Goal: Communication & Community: Answer question/provide support

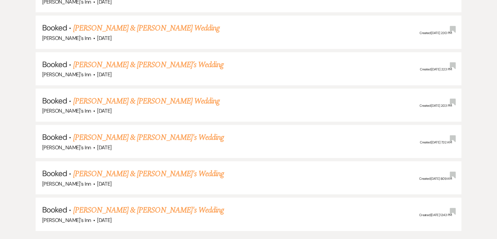
scroll to position [1406, 0]
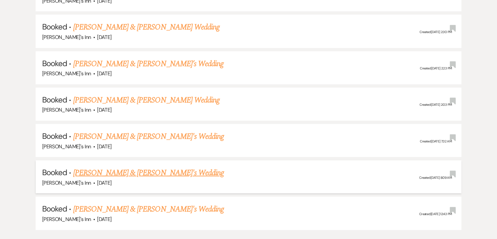
click at [118, 167] on link "[PERSON_NAME] & [PERSON_NAME]'s Wedding" at bounding box center [148, 173] width 151 height 12
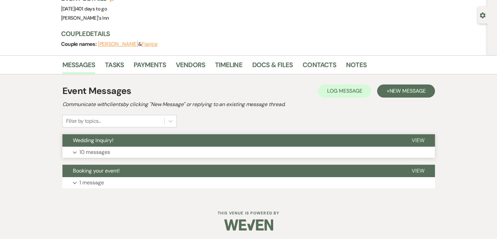
scroll to position [53, 0]
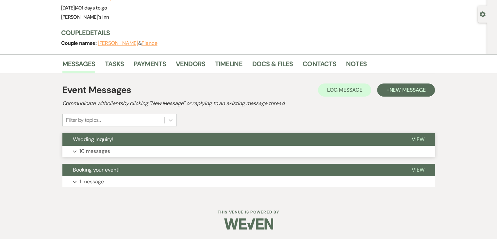
click at [120, 149] on button "Expand 10 messages" at bounding box center [248, 150] width 373 height 11
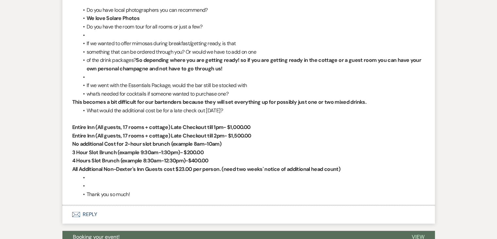
scroll to position [2613, 0]
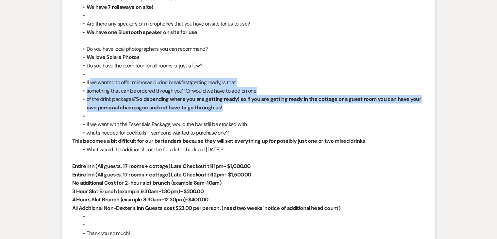
drag, startPoint x: 197, startPoint y: 108, endPoint x: 91, endPoint y: 70, distance: 112.7
click at [91, 70] on ul "Do you have local photographers you can recommend? We love Solare Photos Do you…" at bounding box center [252, 91] width 347 height 92
click at [137, 95] on strong "So depending where you are getting ready! so if you are getting ready in the co…" at bounding box center [254, 102] width 335 height 15
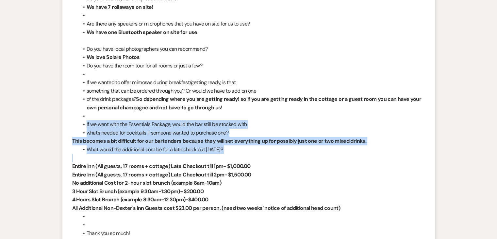
drag, startPoint x: 170, startPoint y: 136, endPoint x: 85, endPoint y: 113, distance: 87.9
click at [85, 113] on div "[PERSON_NAME] [DATE] 11:04 AM Hi [PERSON_NAME]! Hope your week is off to a grea…" at bounding box center [248, 10] width 353 height 453
click at [242, 128] on li "what’s needed for cocktails if someone wanted to purchase one?" at bounding box center [252, 132] width 347 height 9
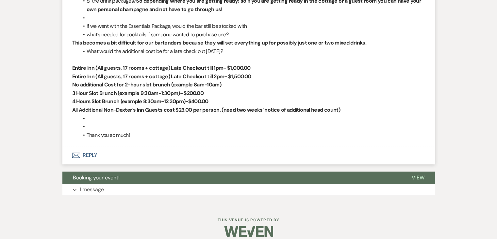
scroll to position [2678, 0]
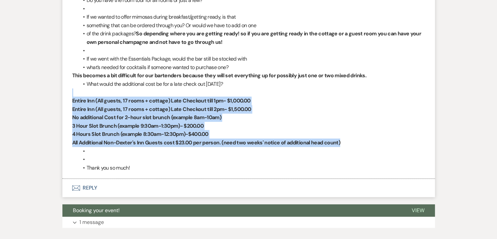
drag, startPoint x: 197, startPoint y: 146, endPoint x: 41, endPoint y: 84, distance: 168.1
click at [183, 130] on strong "4 Hours Slot Brunch (example 8:30am-12:30pm)-$400.00" at bounding box center [140, 133] width 136 height 7
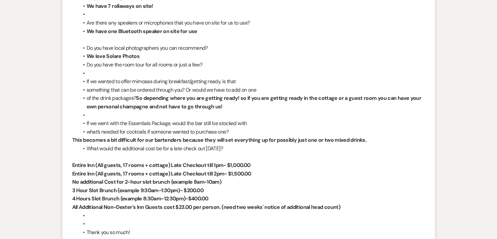
scroll to position [2613, 0]
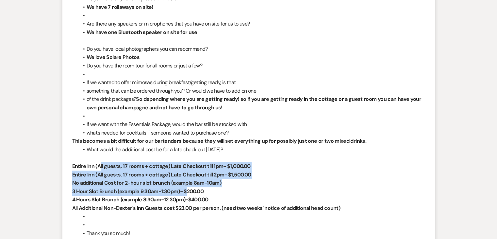
drag, startPoint x: 99, startPoint y: 160, endPoint x: 186, endPoint y: 181, distance: 89.1
click at [186, 181] on div "[PERSON_NAME] [DATE] 11:04 AM Hi [PERSON_NAME]! Hope your week is off to a grea…" at bounding box center [248, 10] width 353 height 453
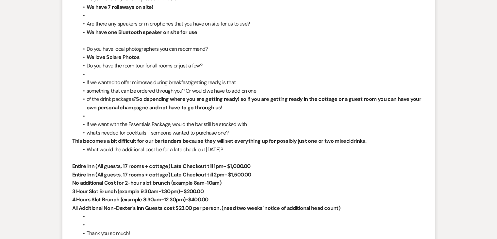
click at [199, 137] on strong "This becomes a bit difficult for our bartenders because they will set everythin…" at bounding box center [219, 140] width 294 height 7
drag, startPoint x: 246, startPoint y: 137, endPoint x: 99, endPoint y: 60, distance: 166.0
click at [99, 60] on div "[PERSON_NAME] [DATE] 11:04 AM Hi [PERSON_NAME]! Hope your week is off to a grea…" at bounding box center [248, 10] width 353 height 453
click at [190, 70] on li at bounding box center [252, 74] width 347 height 9
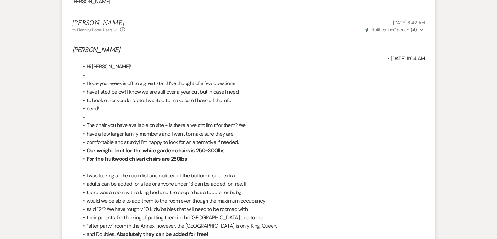
scroll to position [2351, 0]
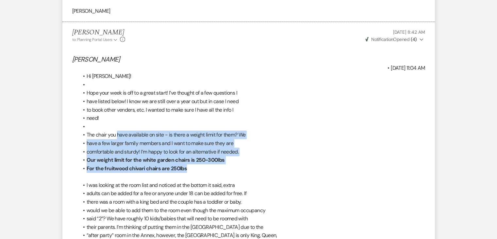
drag, startPoint x: 221, startPoint y: 157, endPoint x: 117, endPoint y: 130, distance: 108.2
click at [117, 130] on ul "[DATE] 11:04 AM Hi [PERSON_NAME]! Hope your week is off to a great start! I’ve …" at bounding box center [252, 118] width 347 height 109
click at [192, 147] on li "comfortable and sturdy! I’m happy to look for an alternative if needed." at bounding box center [252, 151] width 347 height 9
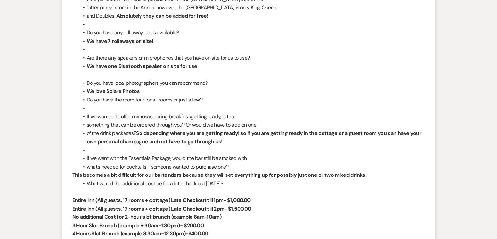
scroll to position [2580, 0]
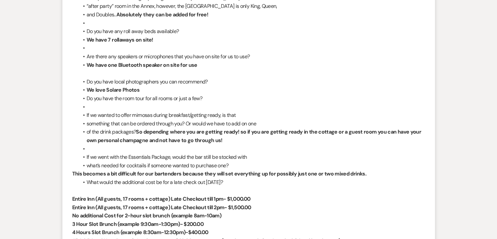
drag, startPoint x: 226, startPoint y: 134, endPoint x: 156, endPoint y: 127, distance: 70.6
click at [156, 128] on li "of the drink packages? So depending where you are getting ready! so if you are …" at bounding box center [252, 136] width 347 height 17
click at [249, 135] on li "of the drink packages? So depending where you are getting ready! so if you are …" at bounding box center [252, 136] width 347 height 17
drag, startPoint x: 232, startPoint y: 175, endPoint x: 72, endPoint y: 166, distance: 160.4
click at [72, 166] on div "[PERSON_NAME] [DATE] 11:04 AM Hi [PERSON_NAME]! Hope your week is off to a grea…" at bounding box center [248, 43] width 353 height 453
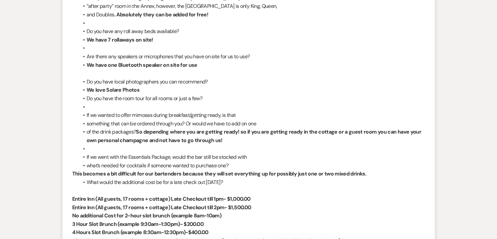
click at [154, 161] on li "what’s needed for cocktails if someone wanted to purchase one?" at bounding box center [252, 165] width 347 height 9
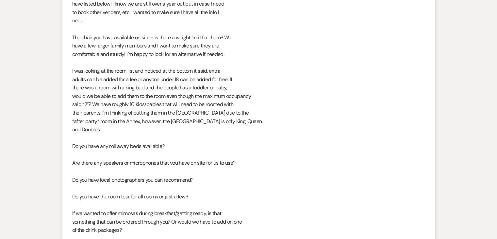
scroll to position [2089, 0]
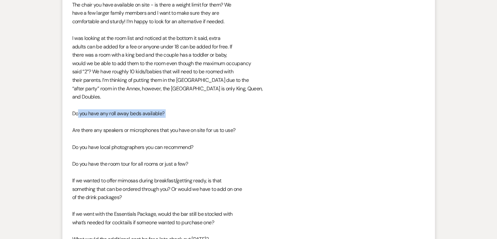
drag, startPoint x: 171, startPoint y: 111, endPoint x: 77, endPoint y: 108, distance: 93.9
click at [77, 108] on div "Hi [PERSON_NAME]! Hope your week is off to a great start! I’ve thought of a few…" at bounding box center [248, 109] width 353 height 335
click at [191, 114] on div "Hi [PERSON_NAME]! Hope your week is off to a great start! I’ve thought of a few…" at bounding box center [248, 109] width 353 height 335
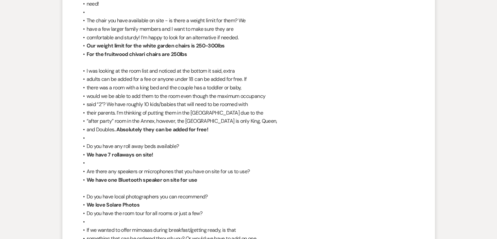
scroll to position [2482, 0]
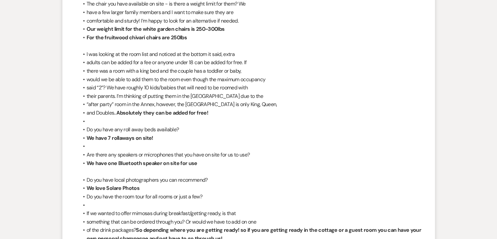
click at [166, 117] on li at bounding box center [252, 121] width 347 height 9
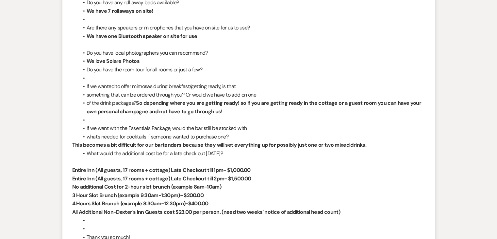
scroll to position [2613, 0]
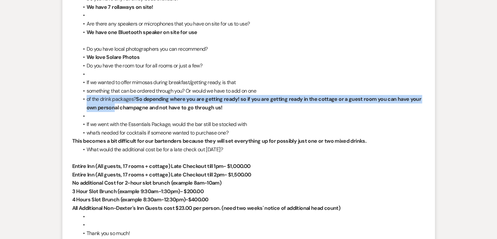
drag, startPoint x: 100, startPoint y: 100, endPoint x: 85, endPoint y: 91, distance: 17.4
click at [85, 95] on li "of the drink packages? So depending where you are getting ready! so if you are …" at bounding box center [252, 103] width 347 height 17
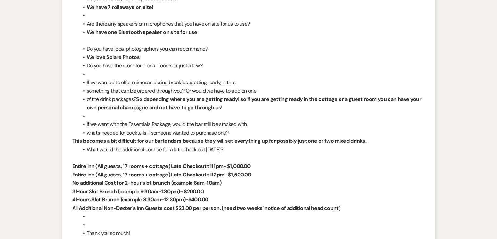
click at [201, 120] on li "If we went with the Essentials Package, would the bar still be stocked with" at bounding box center [252, 124] width 347 height 9
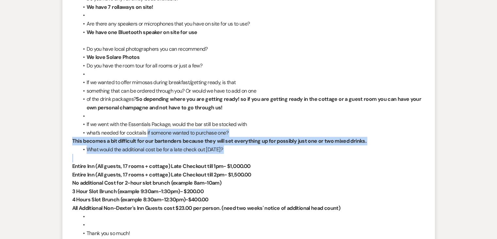
drag, startPoint x: 199, startPoint y: 145, endPoint x: 148, endPoint y: 120, distance: 57.3
click at [148, 120] on div "[PERSON_NAME] [DATE] 11:04 AM Hi [PERSON_NAME]! Hope your week is off to a grea…" at bounding box center [248, 10] width 353 height 453
click at [160, 128] on li "what’s needed for cocktails if someone wanted to purchase one?" at bounding box center [252, 132] width 347 height 9
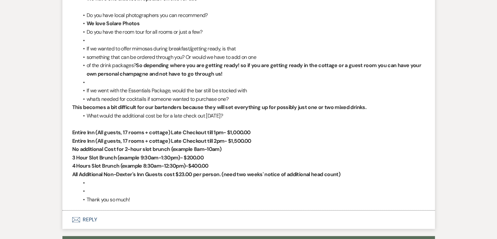
scroll to position [2711, 0]
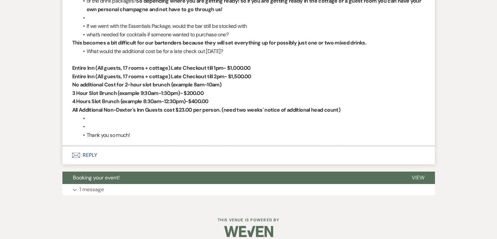
click at [132, 114] on li at bounding box center [252, 118] width 347 height 9
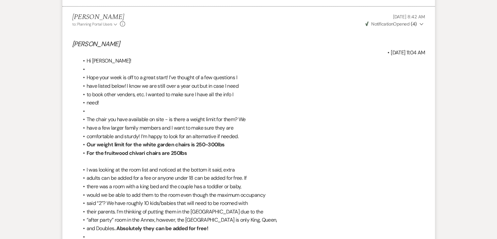
scroll to position [2351, 0]
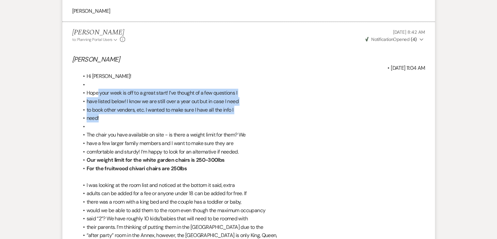
drag, startPoint x: 133, startPoint y: 113, endPoint x: 98, endPoint y: 84, distance: 45.3
click at [98, 84] on ul "[DATE] 11:04 AM Hi [PERSON_NAME]! Hope your week is off to a great start! I’ve …" at bounding box center [252, 118] width 347 height 109
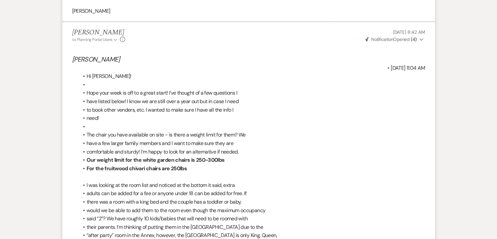
click at [164, 130] on li "The chair you have available on site - is there a weight limit for them? We" at bounding box center [252, 134] width 347 height 9
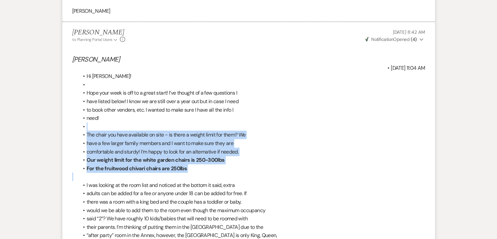
drag, startPoint x: 201, startPoint y: 165, endPoint x: 90, endPoint y: 118, distance: 120.4
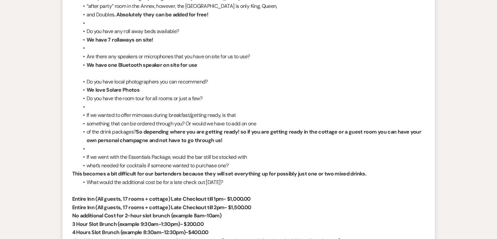
scroll to position [2711, 0]
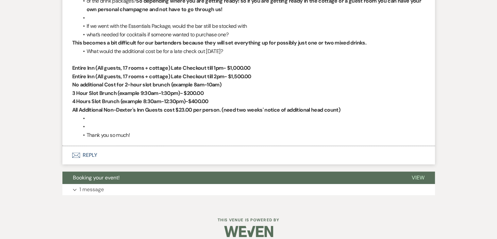
scroll to position [1406, 0]
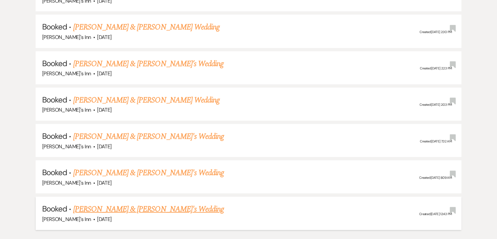
click at [127, 203] on link "[PERSON_NAME] & [PERSON_NAME]'s Wedding" at bounding box center [148, 209] width 151 height 12
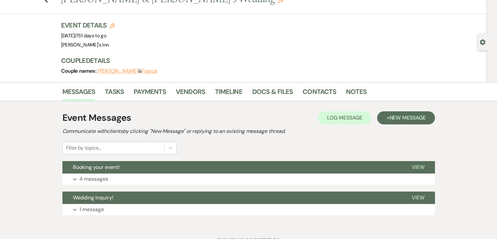
scroll to position [53, 0]
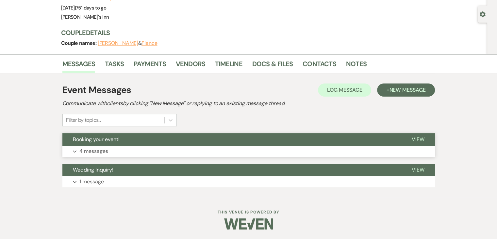
click at [130, 147] on button "Expand 4 messages" at bounding box center [248, 150] width 373 height 11
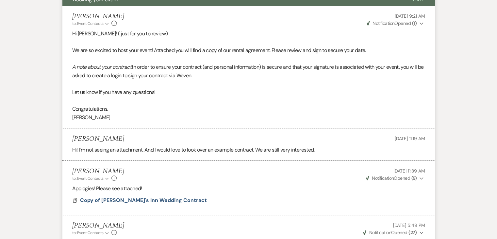
scroll to position [282, 0]
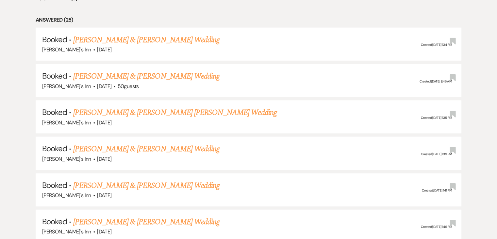
scroll to position [686, 0]
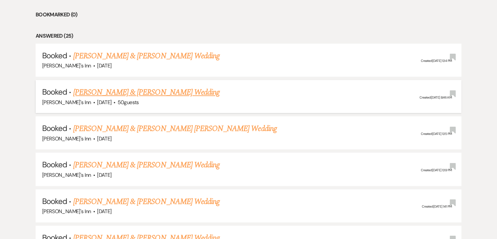
click at [135, 93] on link "[PERSON_NAME] & [PERSON_NAME] Wedding" at bounding box center [146, 92] width 146 height 12
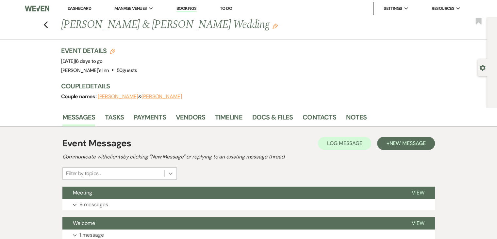
scroll to position [114, 0]
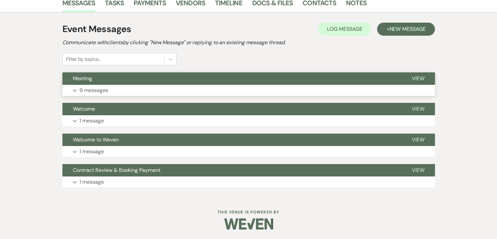
click at [92, 86] on p "9 messages" at bounding box center [93, 90] width 29 height 9
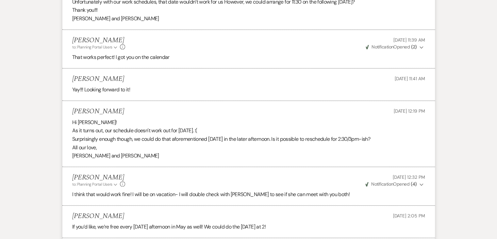
scroll to position [137, 0]
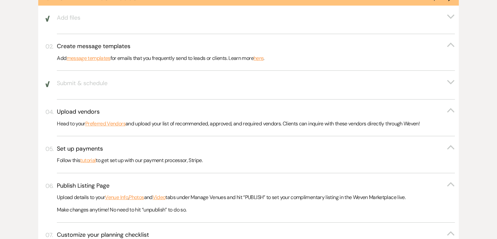
scroll to position [686, 0]
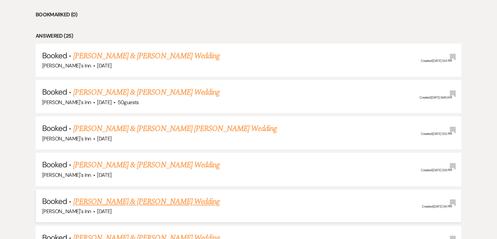
click at [78, 198] on link "[PERSON_NAME] & [PERSON_NAME] Wedding" at bounding box center [146, 202] width 146 height 12
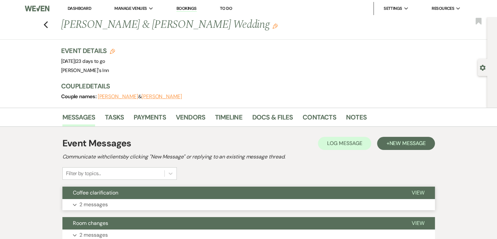
click at [97, 207] on p "2 messages" at bounding box center [93, 204] width 28 height 9
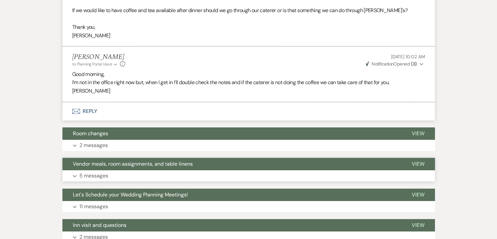
scroll to position [262, 0]
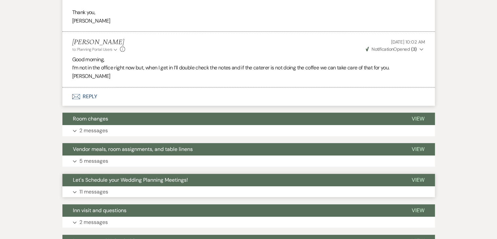
click at [92, 186] on button "Expand 11 messages" at bounding box center [248, 191] width 373 height 11
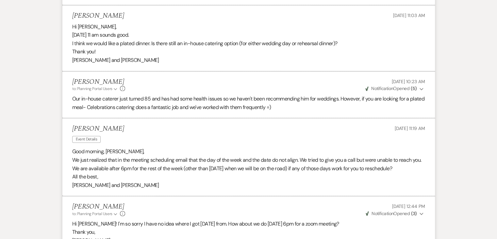
scroll to position [785, 0]
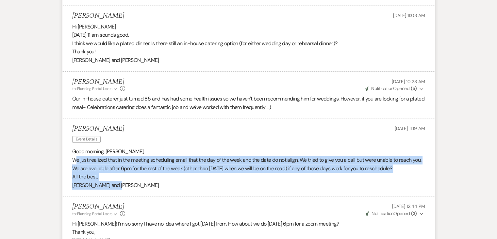
drag, startPoint x: 133, startPoint y: 196, endPoint x: 77, endPoint y: 170, distance: 62.5
click at [77, 170] on div "Good morning, [PERSON_NAME], We just realized that in the meeting scheduling em…" at bounding box center [248, 168] width 353 height 42
click at [133, 181] on p "All the best," at bounding box center [248, 176] width 353 height 9
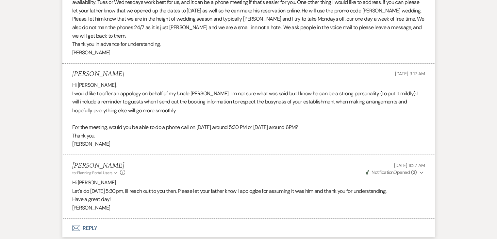
scroll to position [1118, 0]
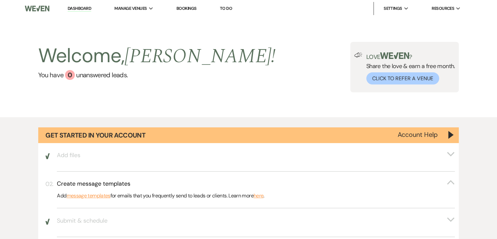
click at [168, 96] on div "Welcome, [PERSON_NAME] ! You have 0 unanswered lead s . Love ? Share the love &…" at bounding box center [248, 67] width 497 height 100
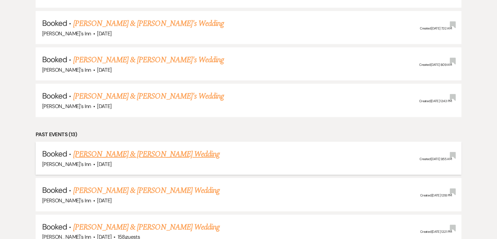
scroll to position [1537, 0]
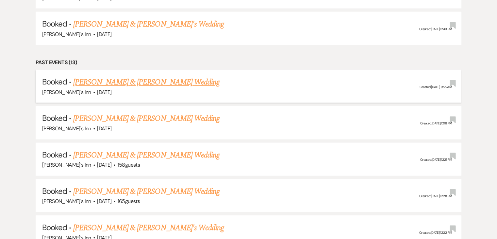
scroll to position [1602, 0]
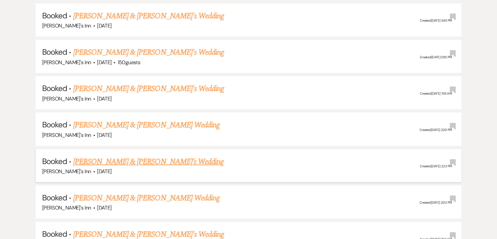
scroll to position [1275, 0]
